Goal: Transaction & Acquisition: Purchase product/service

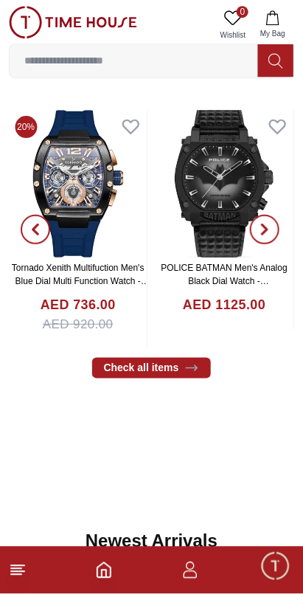
scroll to position [545, 0]
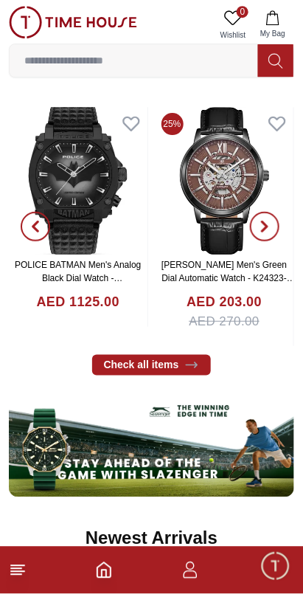
click at [267, 221] on icon "button" at bounding box center [265, 227] width 12 height 12
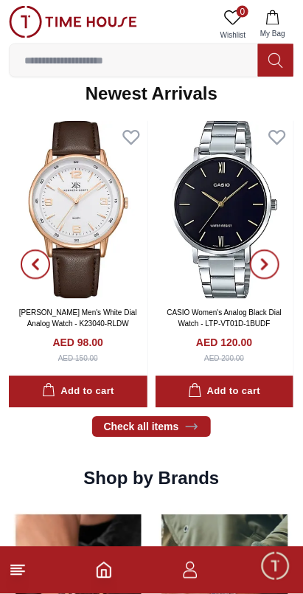
scroll to position [948, 0]
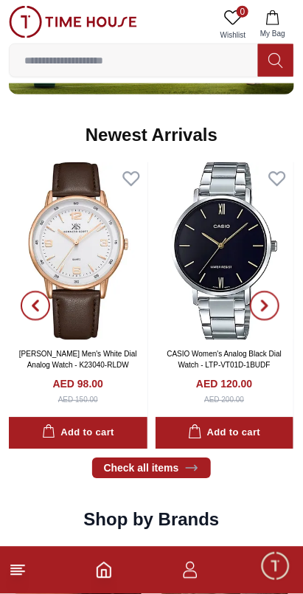
click at [38, 301] on icon "button" at bounding box center [35, 306] width 4 height 10
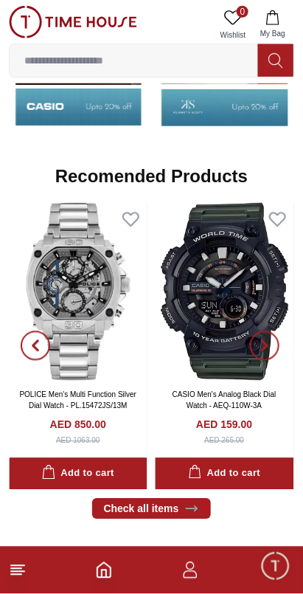
scroll to position [1577, 0]
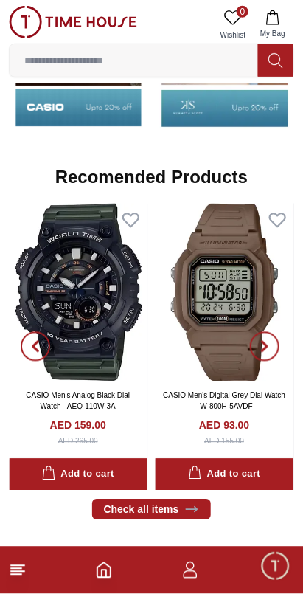
click at [35, 343] on icon "button" at bounding box center [35, 348] width 4 height 10
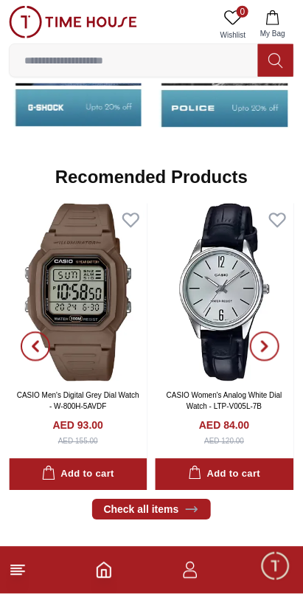
click at [263, 343] on icon "button" at bounding box center [265, 348] width 4 height 10
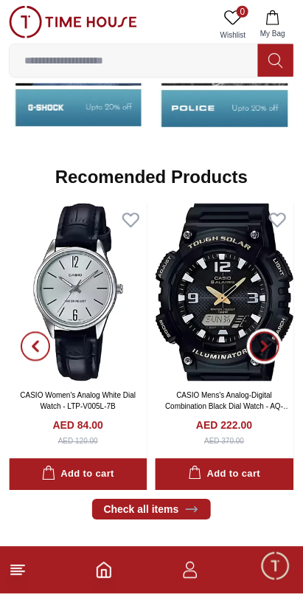
click at [273, 332] on span "button" at bounding box center [265, 347] width 30 height 30
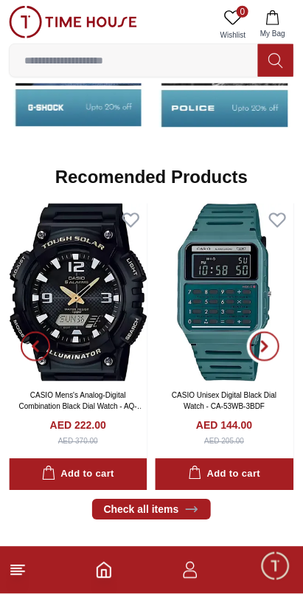
click at [262, 341] on icon "button" at bounding box center [265, 347] width 12 height 12
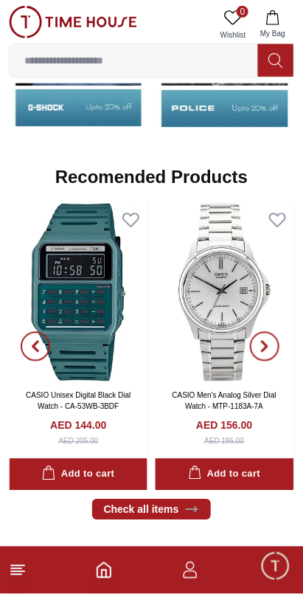
click at [261, 341] on icon "button" at bounding box center [265, 347] width 12 height 12
click at [269, 341] on icon "button" at bounding box center [265, 347] width 12 height 12
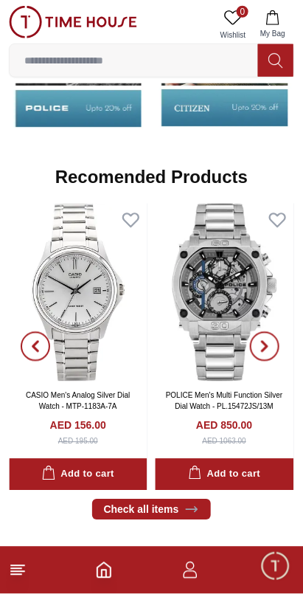
click at [264, 343] on icon "button" at bounding box center [265, 348] width 4 height 10
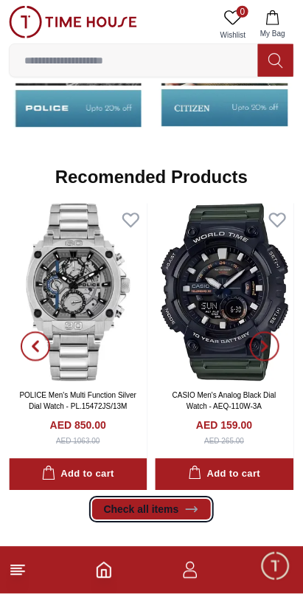
click at [117, 500] on link "Check all items" at bounding box center [152, 510] width 120 height 21
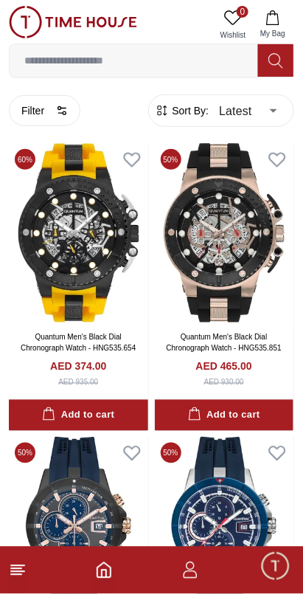
scroll to position [31, 0]
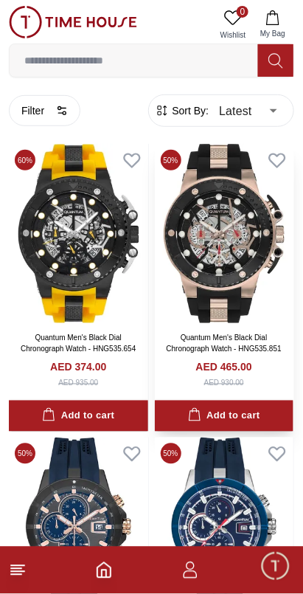
click at [216, 265] on img at bounding box center [225, 233] width 140 height 179
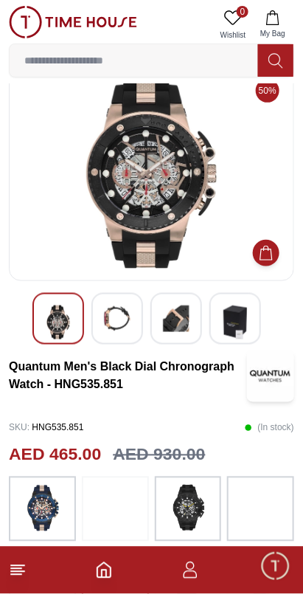
click at [109, 323] on img at bounding box center [117, 319] width 27 height 27
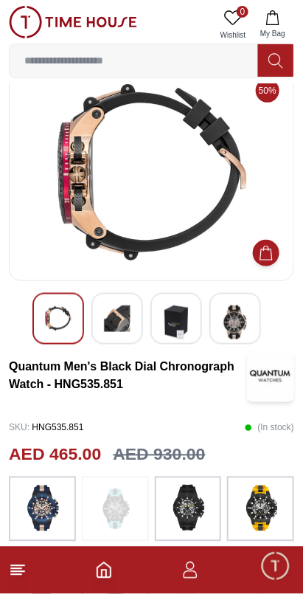
click at [173, 320] on img at bounding box center [176, 323] width 27 height 34
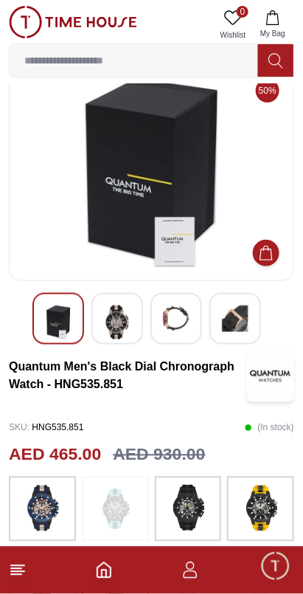
click at [233, 320] on img at bounding box center [235, 319] width 27 height 27
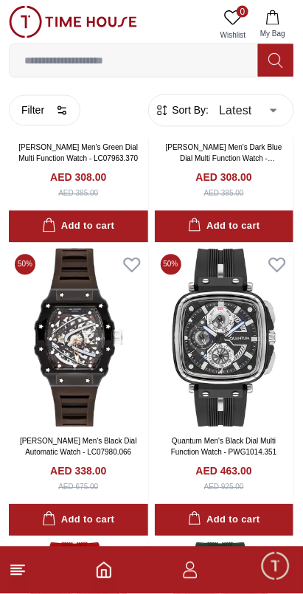
scroll to position [1690, 0]
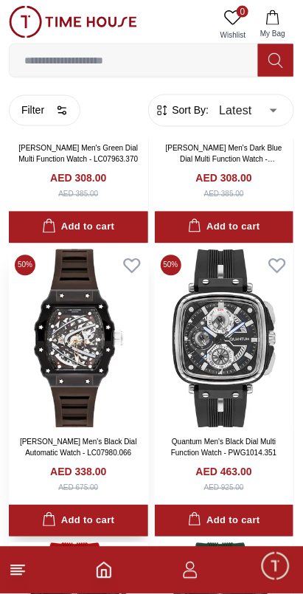
click at [61, 331] on img at bounding box center [79, 339] width 140 height 179
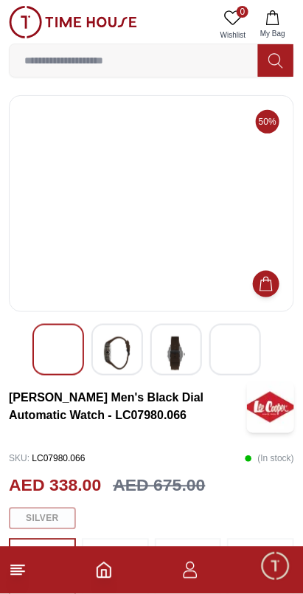
click at [108, 352] on img at bounding box center [117, 354] width 27 height 34
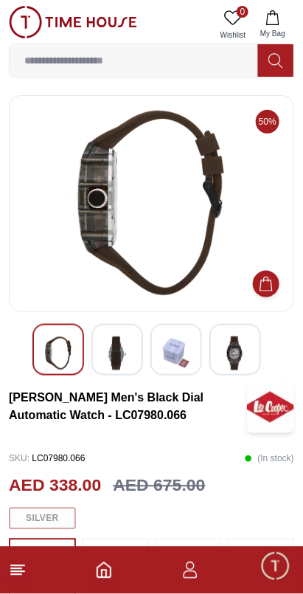
click at [175, 357] on img at bounding box center [176, 354] width 27 height 34
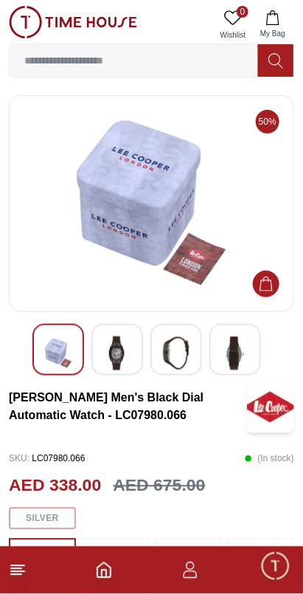
click at [228, 342] on img at bounding box center [235, 354] width 27 height 34
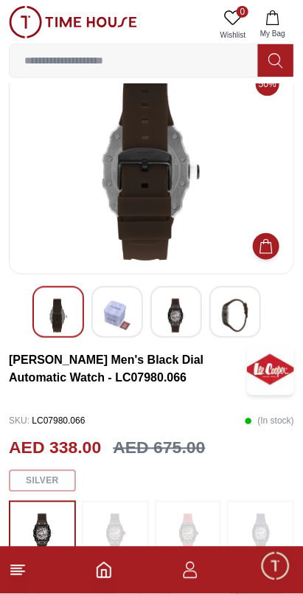
scroll to position [38, 0]
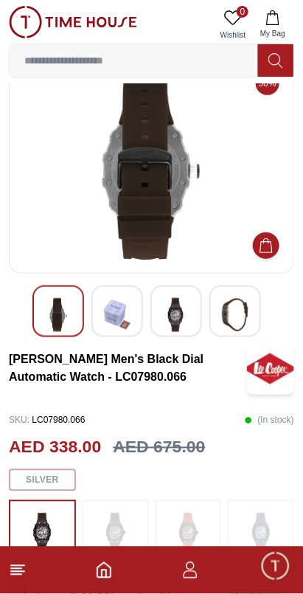
click at [52, 328] on img at bounding box center [58, 315] width 27 height 34
click at [117, 317] on img at bounding box center [117, 315] width 27 height 34
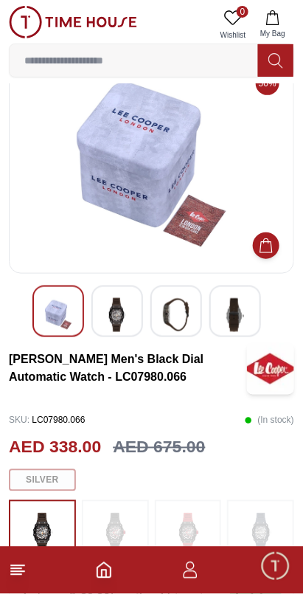
click at [168, 314] on img at bounding box center [176, 315] width 27 height 34
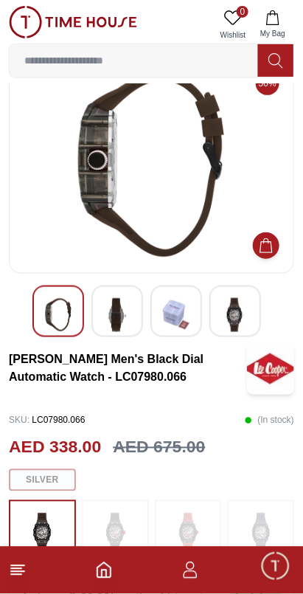
click at [96, 230] on img at bounding box center [151, 165] width 261 height 192
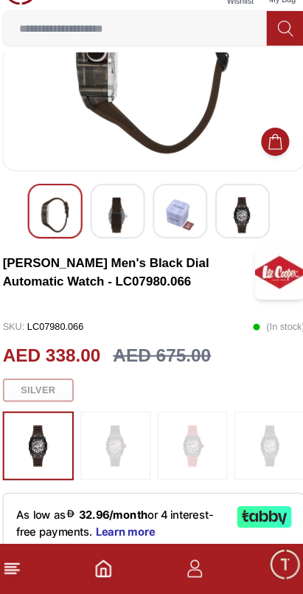
scroll to position [117, 0]
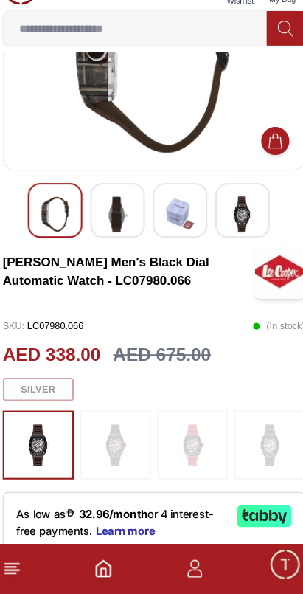
click at [184, 458] on img at bounding box center [188, 454] width 37 height 50
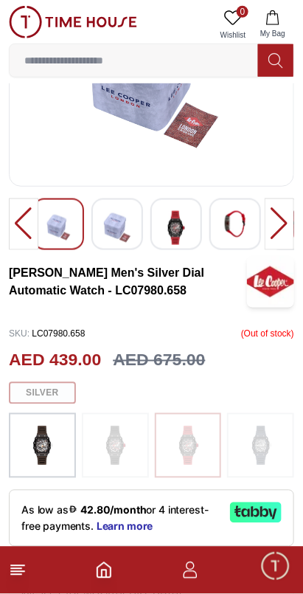
scroll to position [130, 0]
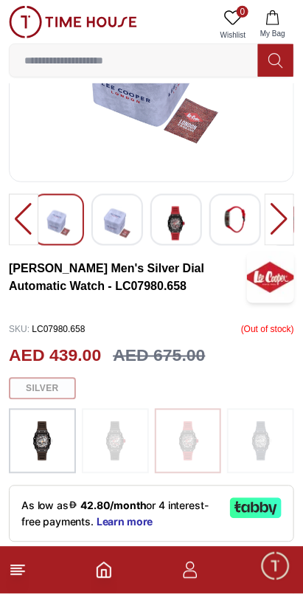
click at [39, 443] on img at bounding box center [42, 441] width 37 height 50
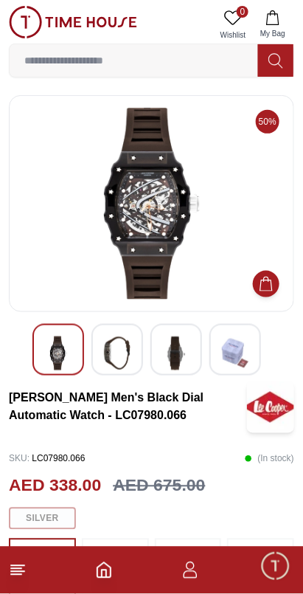
click at [124, 362] on img at bounding box center [117, 354] width 27 height 34
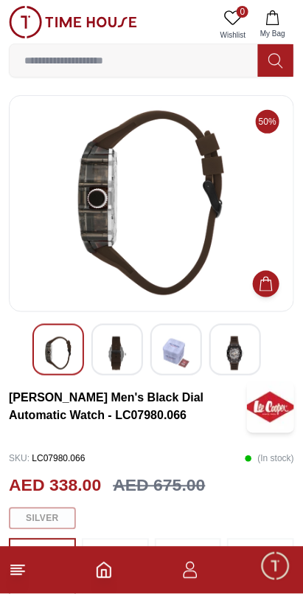
click at [170, 358] on img at bounding box center [176, 354] width 27 height 34
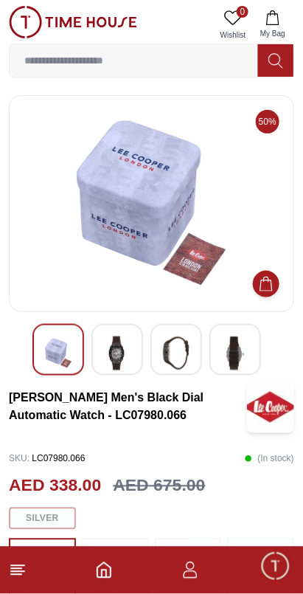
click at [230, 351] on img at bounding box center [235, 354] width 27 height 34
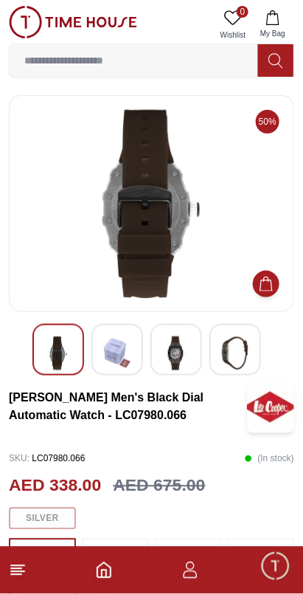
click at [52, 348] on img at bounding box center [58, 354] width 27 height 34
click at [50, 352] on img at bounding box center [58, 354] width 27 height 34
click at [170, 351] on img at bounding box center [176, 354] width 27 height 34
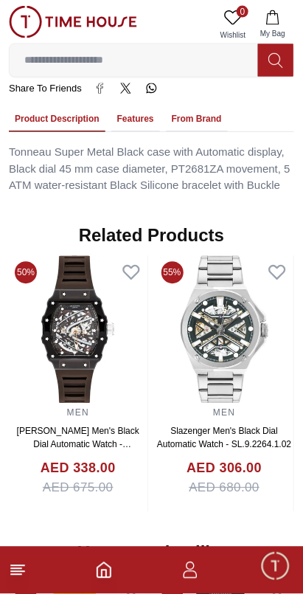
scroll to position [1017, 0]
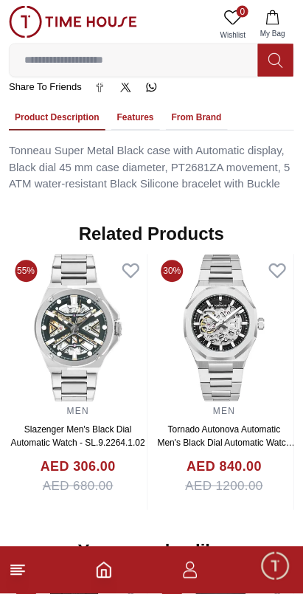
click at [90, 334] on img at bounding box center [78, 329] width 139 height 148
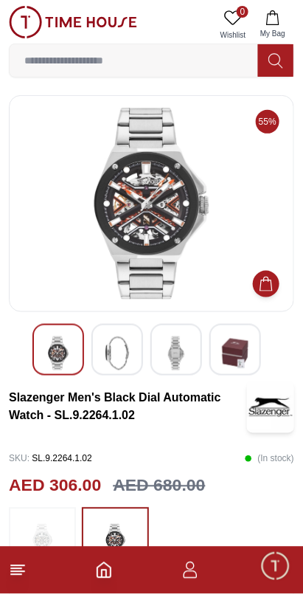
click at [112, 357] on img at bounding box center [117, 354] width 27 height 34
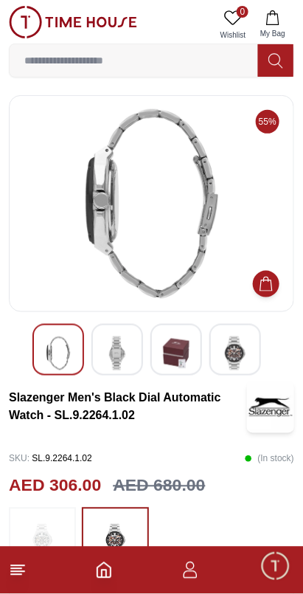
click at [170, 361] on img at bounding box center [176, 354] width 27 height 34
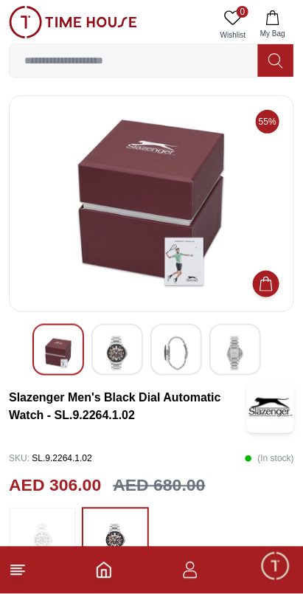
click at [224, 350] on img at bounding box center [235, 354] width 27 height 34
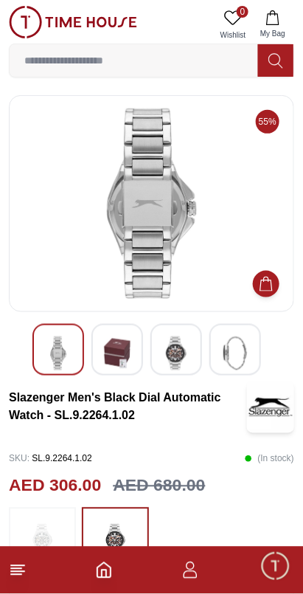
click at [186, 357] on img at bounding box center [176, 354] width 27 height 34
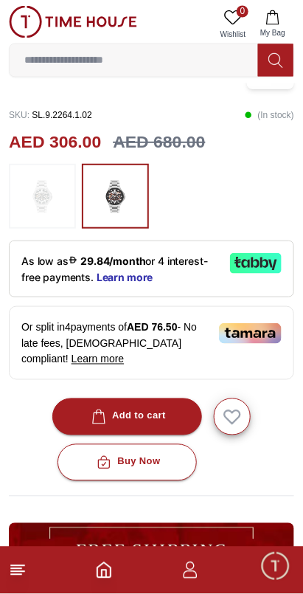
scroll to position [345, 0]
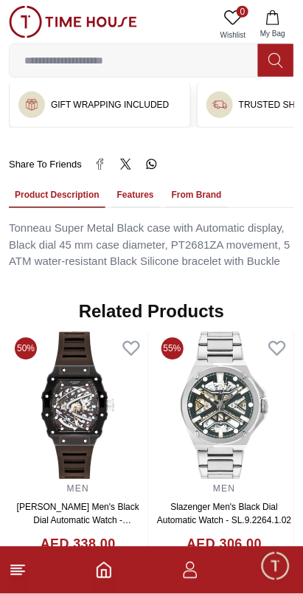
scroll to position [947, 0]
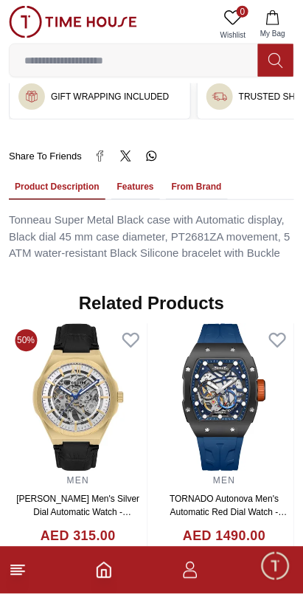
click at [116, 527] on h4 "AED 315.00" at bounding box center [78, 537] width 75 height 20
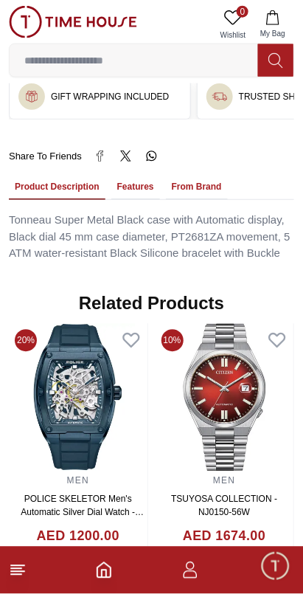
click at [139, 334] on icon at bounding box center [131, 340] width 16 height 13
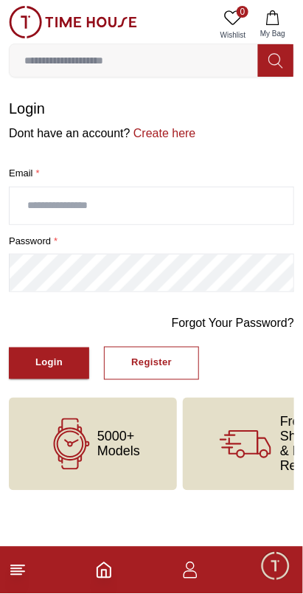
click at [32, 202] on input "text" at bounding box center [152, 206] width 284 height 37
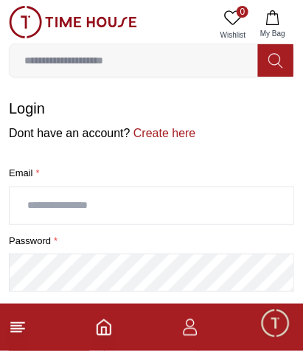
type input "**********"
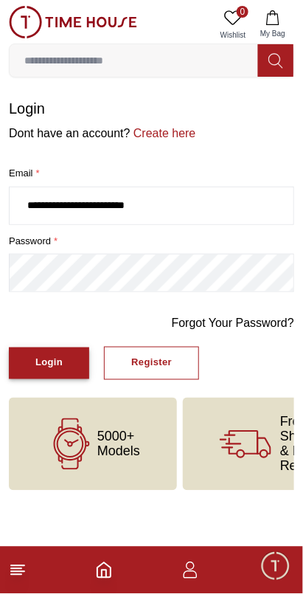
click at [33, 362] on button "Login" at bounding box center [49, 364] width 80 height 32
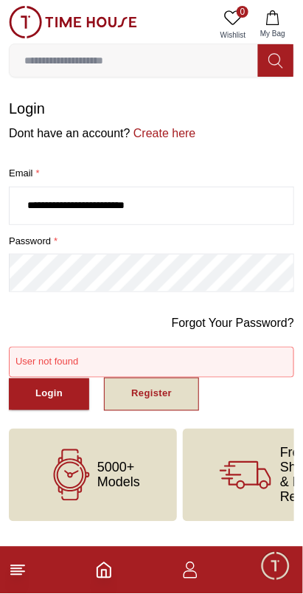
click at [131, 386] on div "Register" at bounding box center [151, 394] width 41 height 17
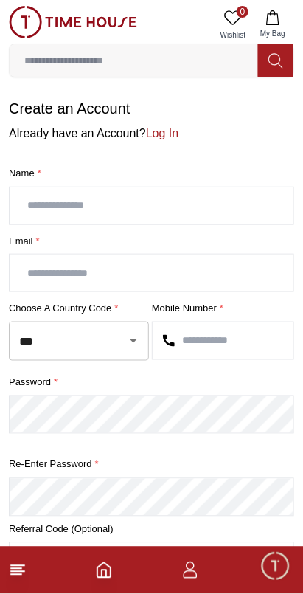
click at [38, 201] on input "text" at bounding box center [152, 206] width 284 height 37
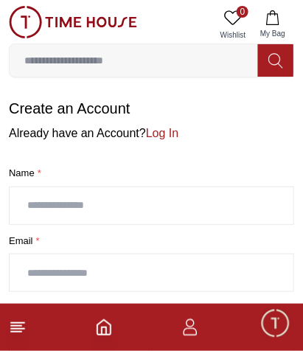
type input "**********"
click at [46, 265] on input "text" at bounding box center [152, 273] width 284 height 37
type input "**********"
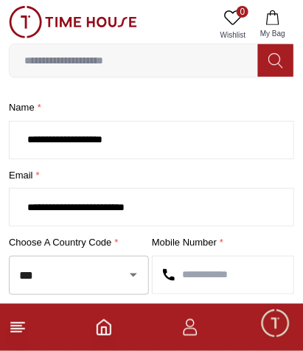
scroll to position [131, 0]
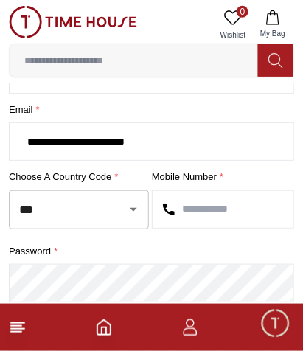
click at [195, 200] on input "text" at bounding box center [223, 209] width 141 height 37
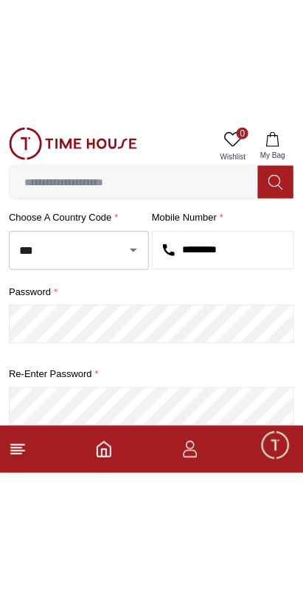
scroll to position [213, 0]
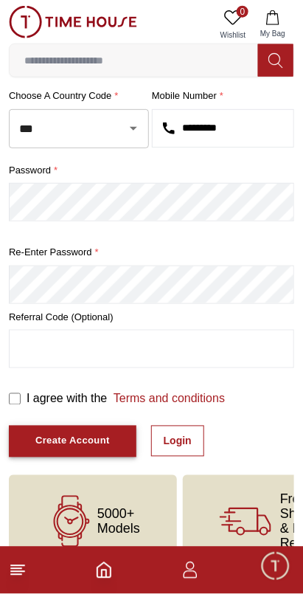
click at [59, 433] on button "Create Account" at bounding box center [73, 442] width 128 height 32
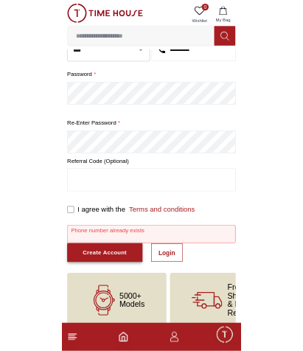
scroll to position [0, 0]
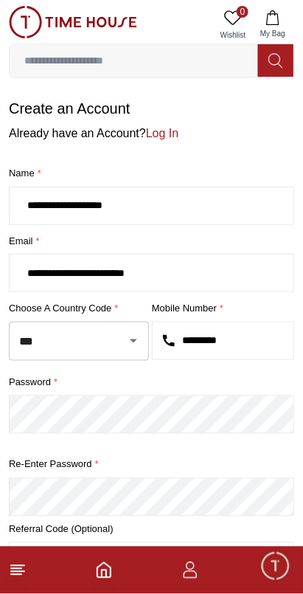
click at [241, 331] on input "*********" at bounding box center [223, 341] width 141 height 37
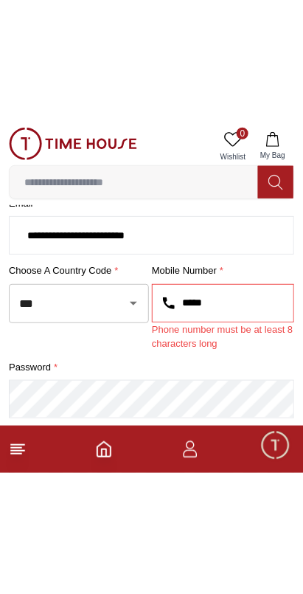
scroll to position [160, 0]
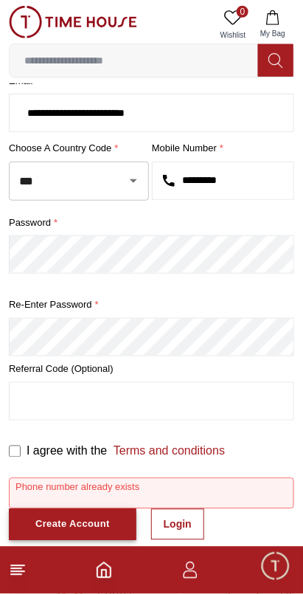
type input "*********"
click at [63, 517] on div "Create Account" at bounding box center [72, 525] width 75 height 17
click at [51, 517] on div "Create Account" at bounding box center [72, 525] width 75 height 17
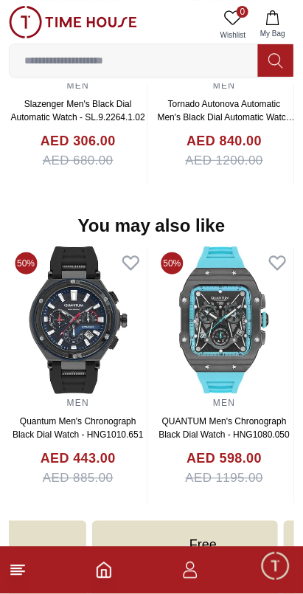
scroll to position [1400, 0]
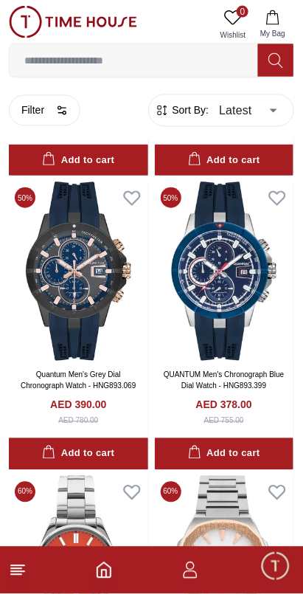
scroll to position [292, 0]
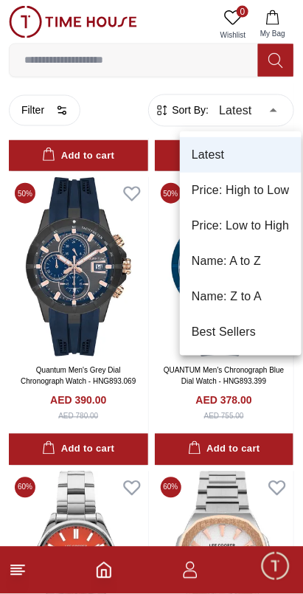
click at [210, 338] on li "Best Sellers" at bounding box center [241, 331] width 122 height 35
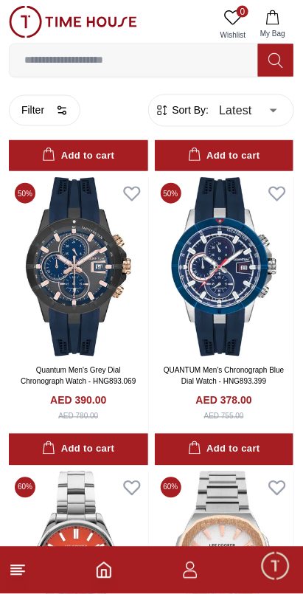
type input "*"
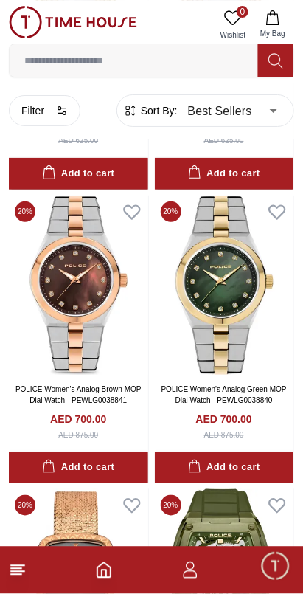
scroll to position [2035, 0]
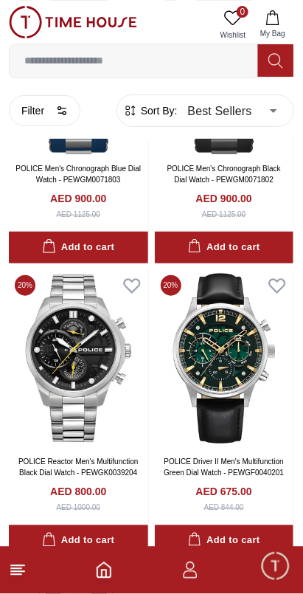
scroll to position [5129, 0]
